Goal: Task Accomplishment & Management: Use online tool/utility

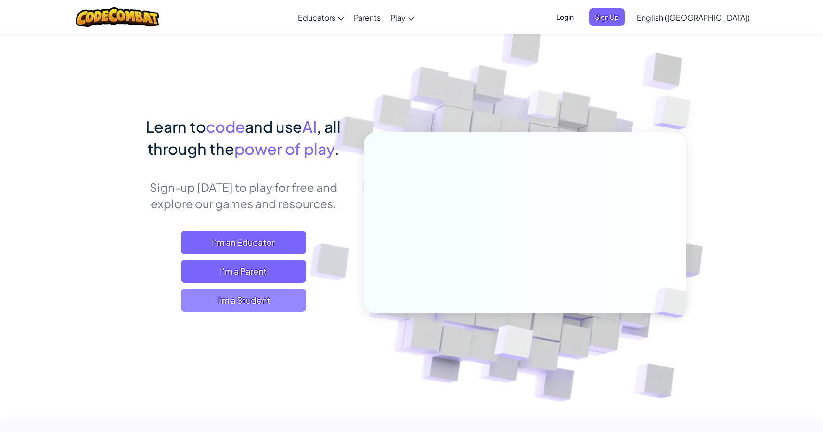
click at [244, 305] on span "I'm a Student" at bounding box center [243, 300] width 125 height 23
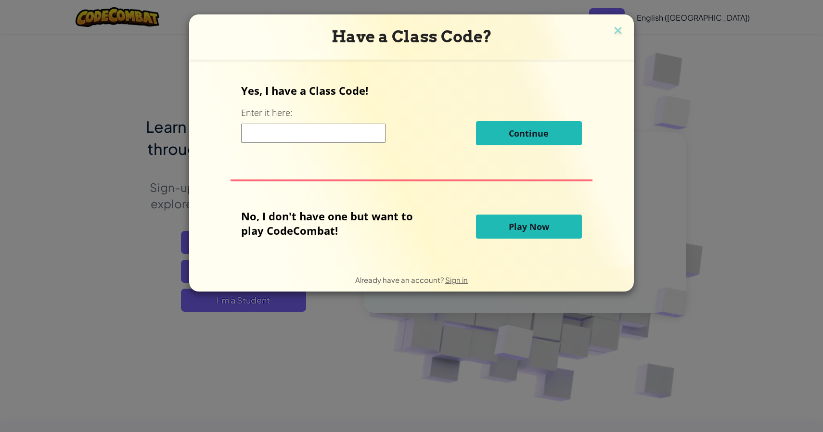
click at [341, 139] on input at bounding box center [313, 133] width 144 height 19
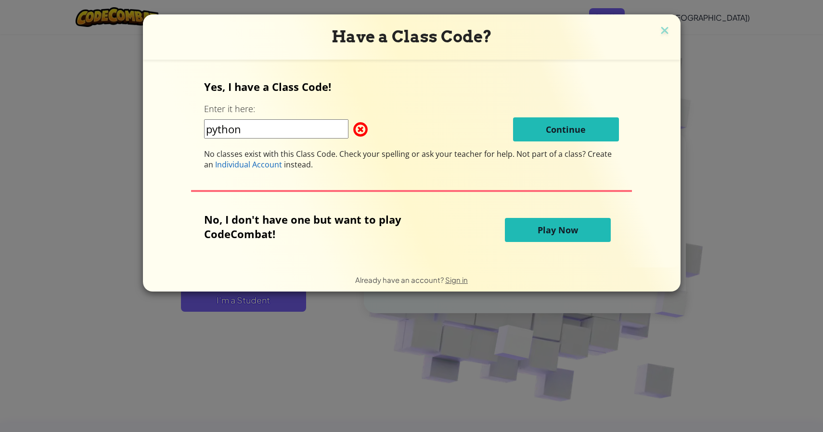
type input "python"
drag, startPoint x: 207, startPoint y: 151, endPoint x: 396, endPoint y: 143, distance: 188.8
click at [396, 143] on div "Yes, I have a Class Code! Enter it here: python Continue No classes exist with …" at bounding box center [411, 124] width 415 height 90
click at [536, 220] on button "Play Now" at bounding box center [558, 230] width 106 height 24
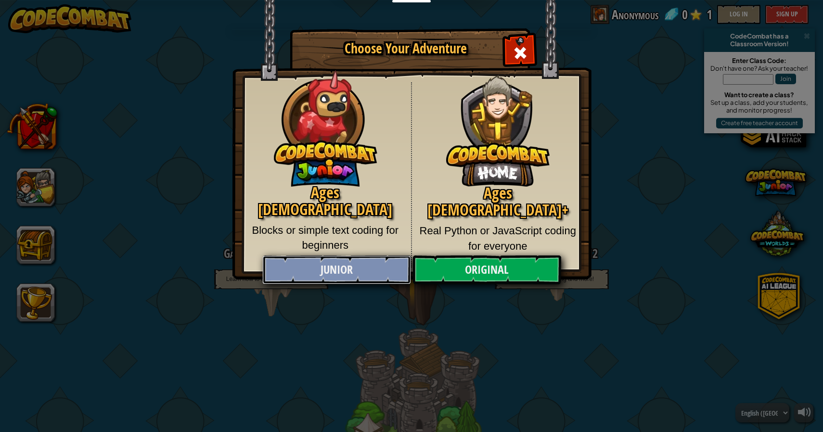
click at [342, 261] on link "Junior" at bounding box center [336, 270] width 148 height 29
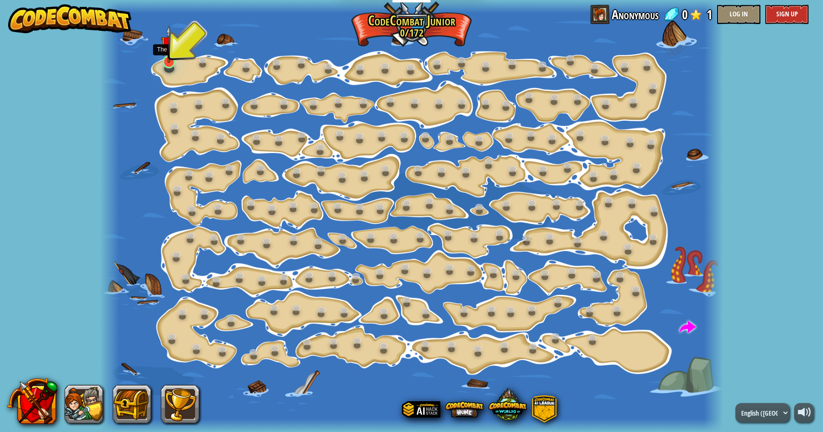
click at [174, 56] on img at bounding box center [169, 45] width 16 height 38
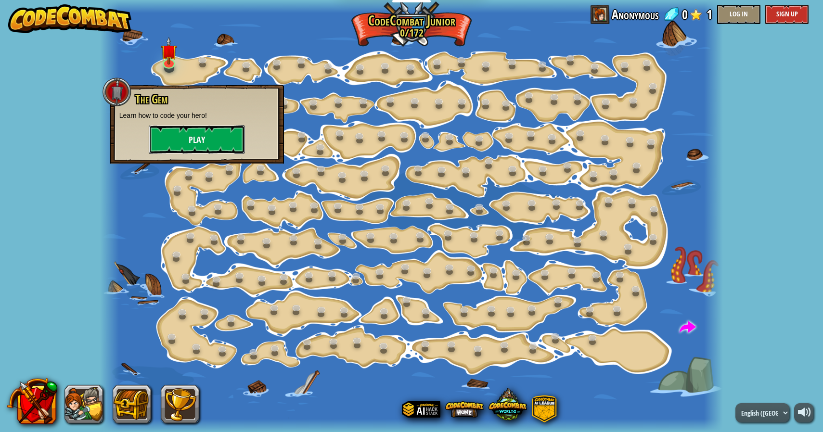
click at [195, 142] on button "Play" at bounding box center [197, 139] width 96 height 29
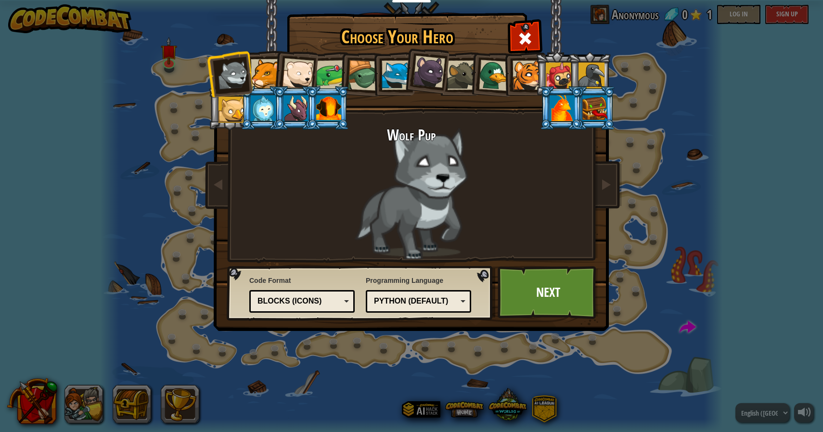
click at [526, 89] on div at bounding box center [527, 75] width 29 height 29
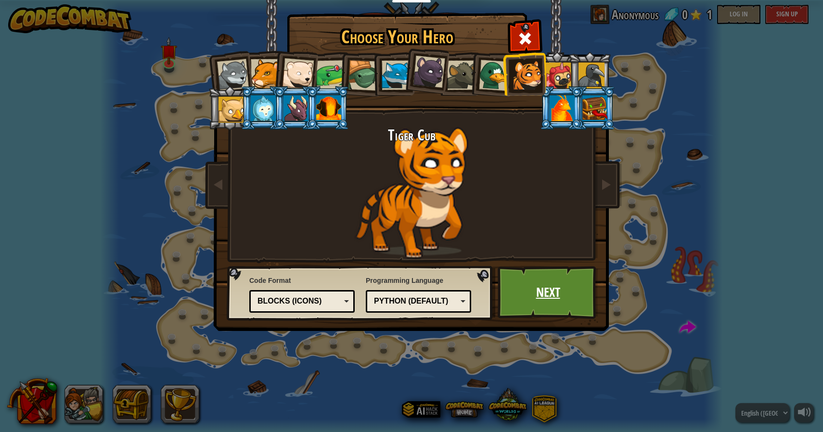
click at [552, 285] on link "Next" at bounding box center [548, 292] width 101 height 53
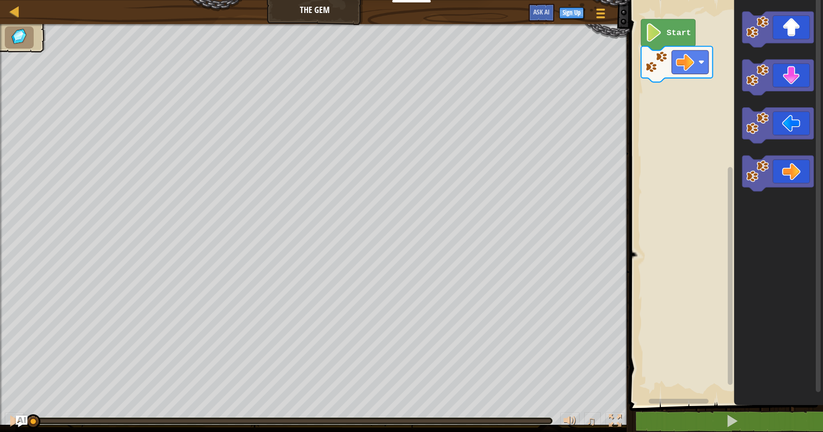
click at [653, 32] on image "Blockly Workspace" at bounding box center [653, 32] width 17 height 18
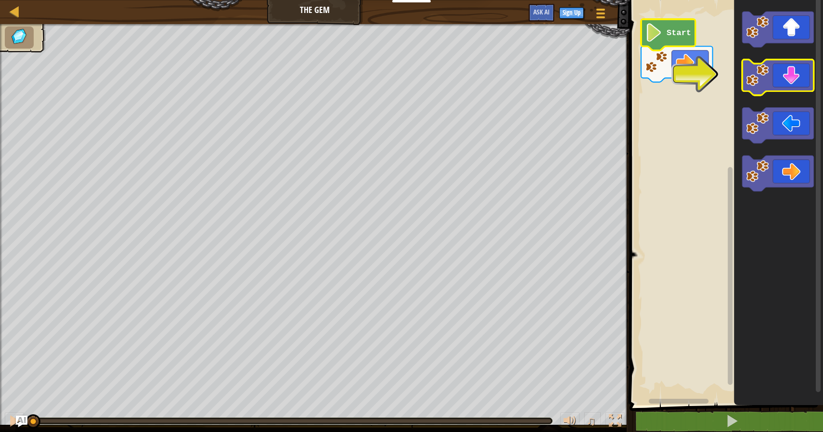
click at [799, 72] on icon "Blockly Workspace" at bounding box center [778, 78] width 72 height 36
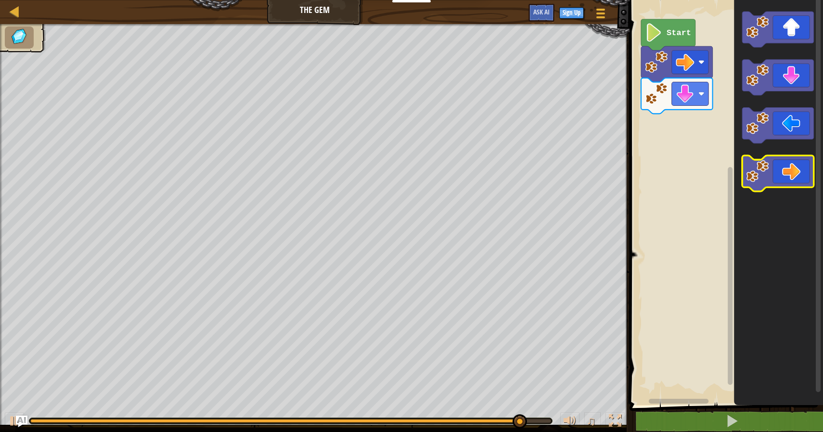
click at [775, 175] on icon "Blockly Workspace" at bounding box center [778, 173] width 72 height 36
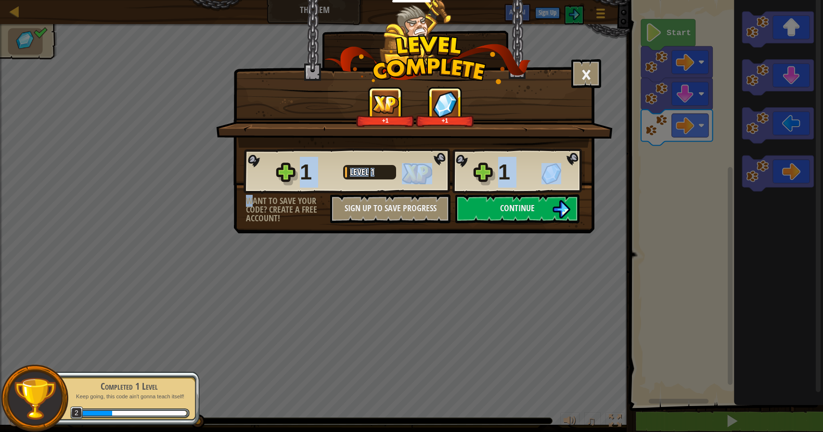
drag, startPoint x: 252, startPoint y: 204, endPoint x: 307, endPoint y: 271, distance: 86.5
click at [307, 272] on div "× How fun was this level? +1 +1 Reticulating Splines... 1 Level 1 1 Want to sav…" at bounding box center [411, 216] width 823 height 432
click at [307, 271] on div "× How fun was this level? +1 +1 Reticulating Splines... 1 Level 1 1 Want to sav…" at bounding box center [411, 216] width 823 height 432
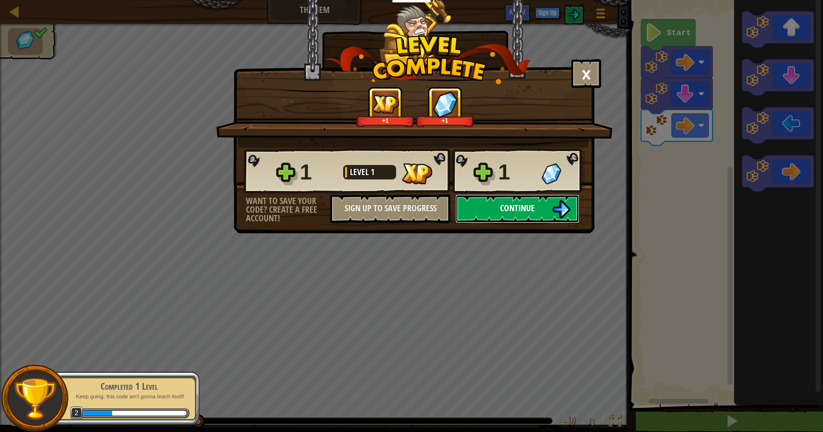
click at [515, 202] on button "Continue" at bounding box center [517, 208] width 124 height 29
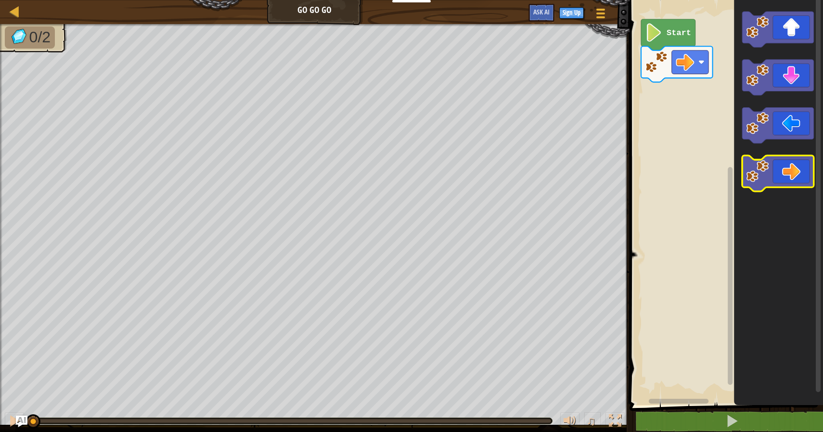
click at [787, 182] on icon "Blockly Workspace" at bounding box center [778, 173] width 72 height 36
